Goal: Use online tool/utility: Utilize a website feature to perform a specific function

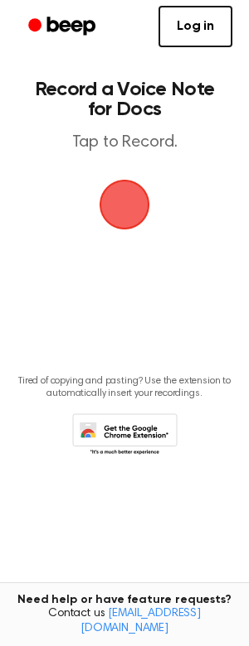
click at [126, 193] on span "button" at bounding box center [124, 205] width 51 height 51
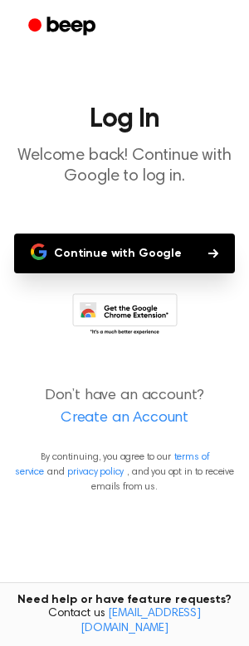
click at [184, 257] on button "Continue with Google" at bounding box center [124, 254] width 220 height 40
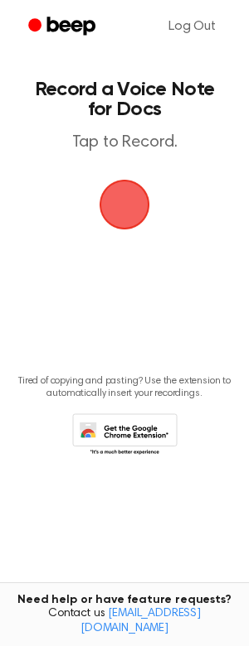
click at [128, 208] on span "button" at bounding box center [124, 204] width 46 height 46
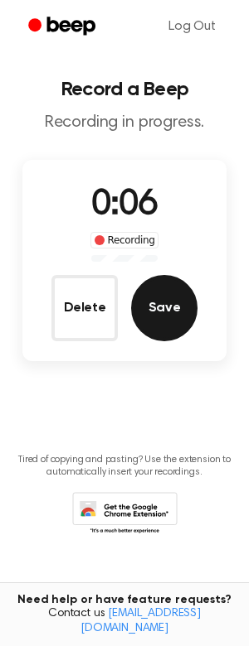
click at [181, 311] on button "Save" at bounding box center [164, 308] width 66 height 66
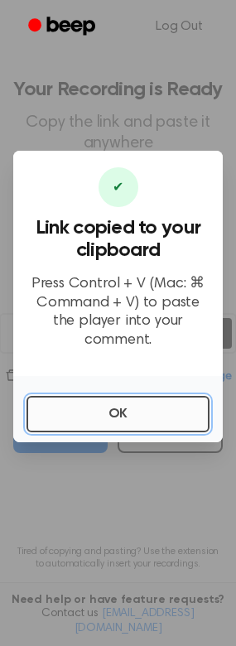
click at [117, 402] on button "OK" at bounding box center [118, 414] width 183 height 36
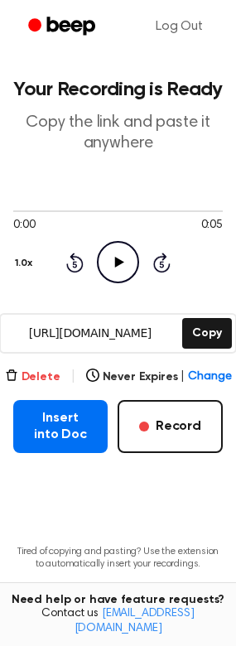
click at [48, 375] on button "Delete" at bounding box center [33, 377] width 56 height 17
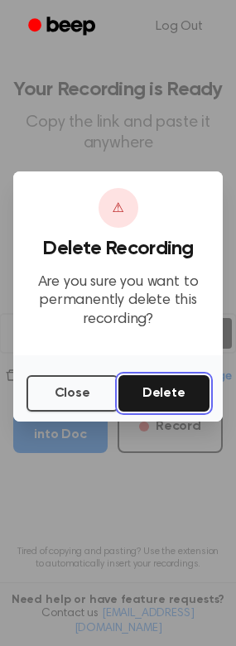
click at [157, 400] on button "Delete" at bounding box center [164, 393] width 92 height 36
